Goal: Transaction & Acquisition: Purchase product/service

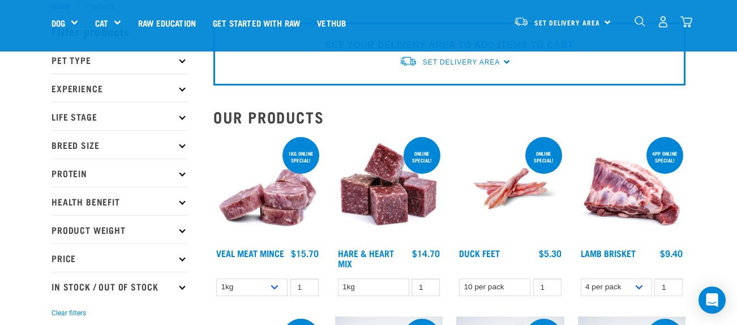
scroll to position [34, 0]
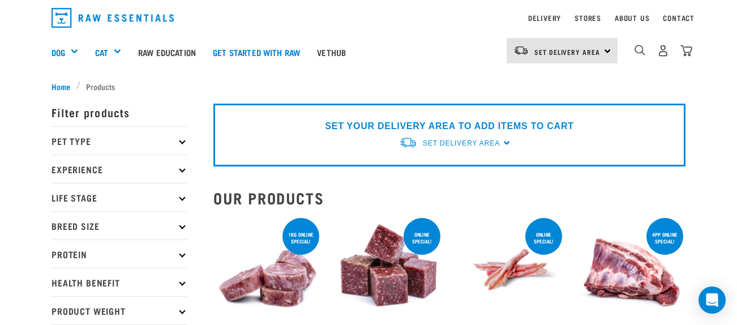
click at [180, 143] on p "Pet Type" at bounding box center [120, 140] width 136 height 28
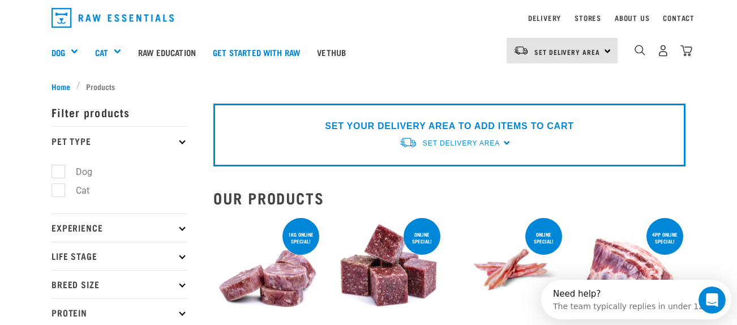
scroll to position [0, 0]
click at [59, 170] on label "Dog" at bounding box center [77, 172] width 39 height 14
click at [59, 170] on input "Dog" at bounding box center [55, 169] width 7 height 7
checkbox input "true"
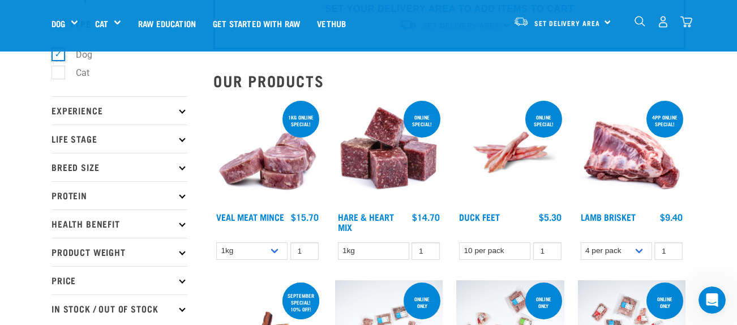
scroll to position [82, 0]
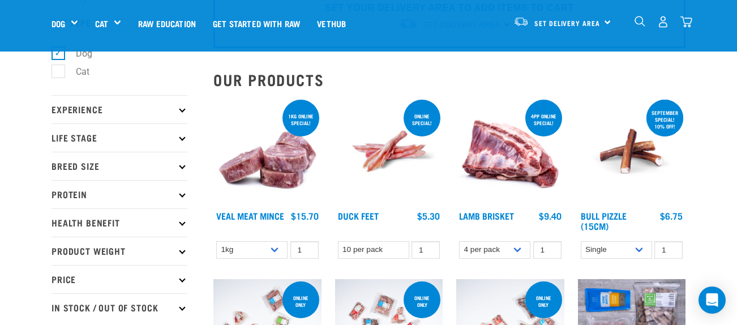
scroll to position [74, 0]
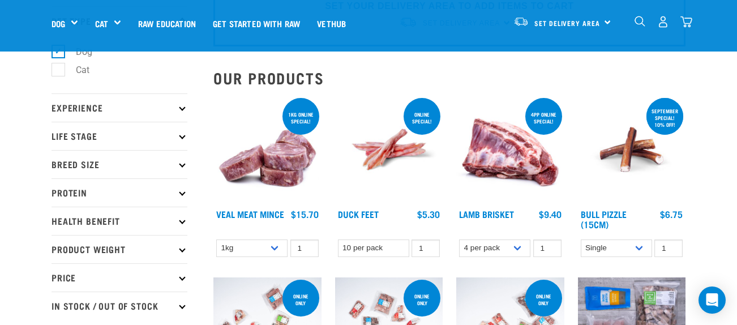
click at [179, 106] on p "Experience" at bounding box center [120, 107] width 136 height 28
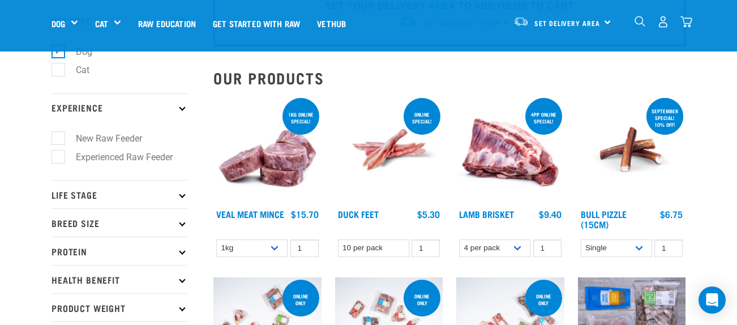
click at [183, 108] on icon at bounding box center [182, 107] width 6 height 6
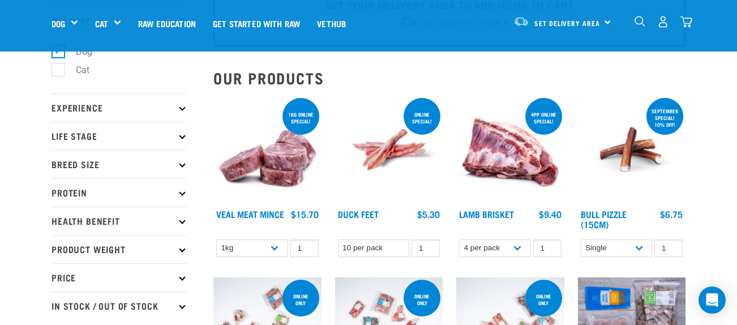
click at [181, 195] on icon at bounding box center [182, 192] width 6 height 6
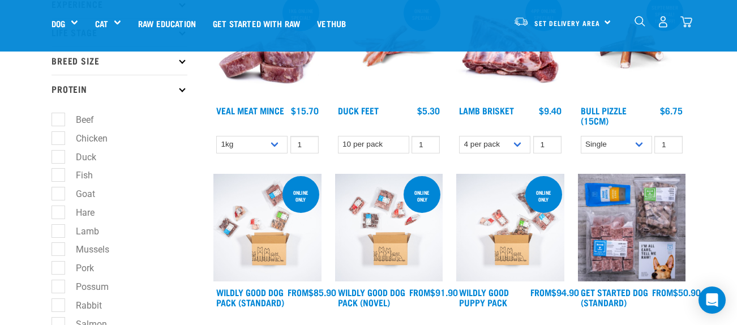
scroll to position [178, 0]
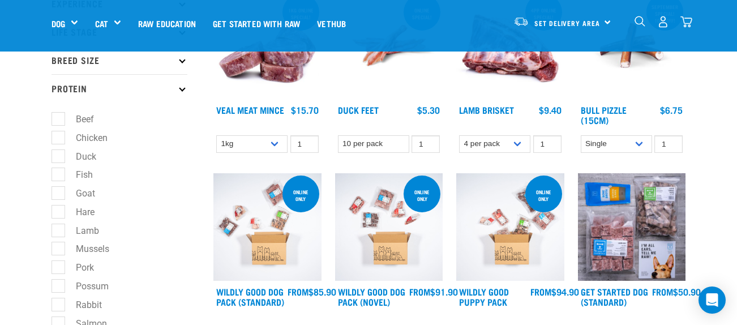
click at [58, 193] on label "Goat" at bounding box center [79, 193] width 42 height 14
click at [58, 193] on input "Goat" at bounding box center [55, 191] width 7 height 7
checkbox input "true"
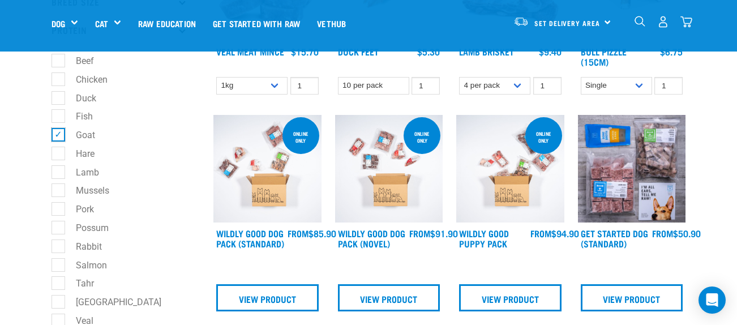
scroll to position [246, 0]
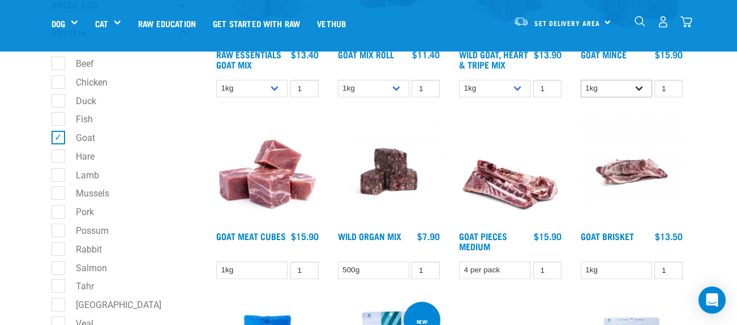
scroll to position [233, 0]
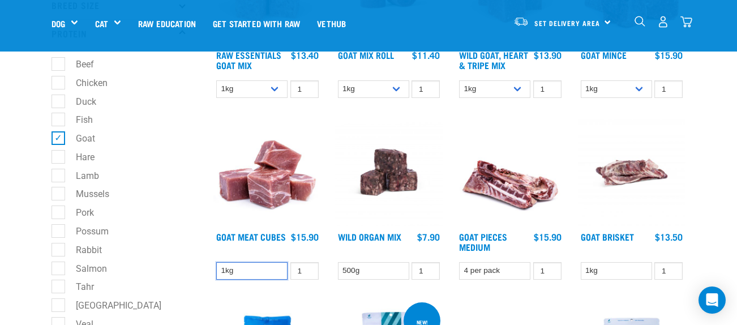
click at [277, 271] on select "1kg" at bounding box center [251, 271] width 71 height 18
click at [276, 271] on select "1kg" at bounding box center [251, 271] width 71 height 18
click at [518, 273] on select "4 per pack" at bounding box center [494, 271] width 71 height 18
click at [640, 267] on select "1kg" at bounding box center [616, 271] width 71 height 18
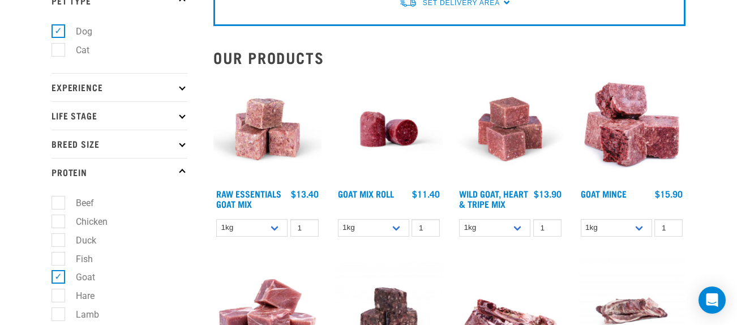
scroll to position [0, 0]
